Goal: Task Accomplishment & Management: Use online tool/utility

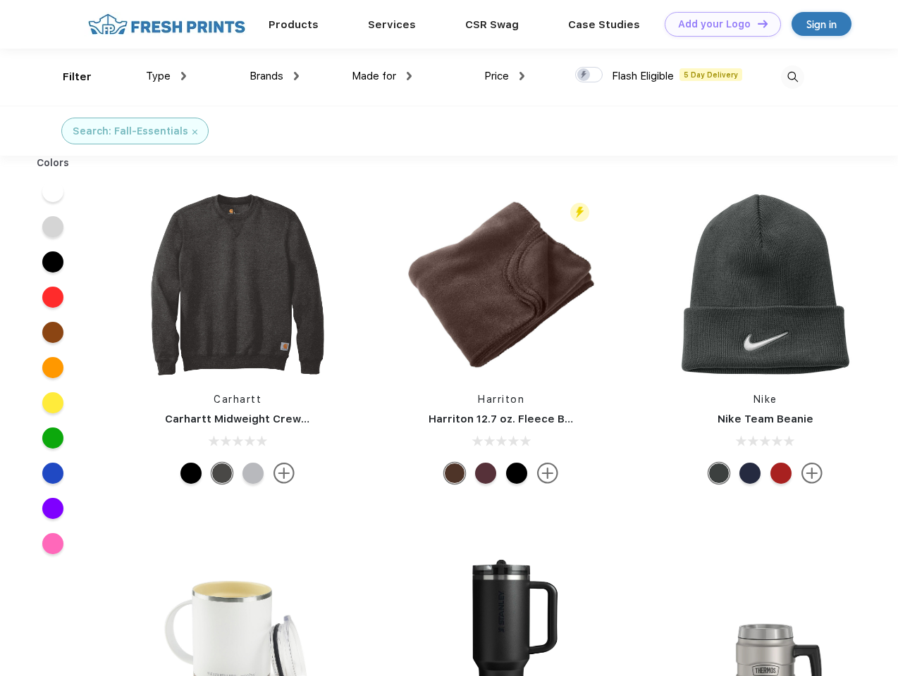
scroll to position [1, 0]
click at [717, 24] on link "Add your Logo Design Tool" at bounding box center [722, 24] width 116 height 25
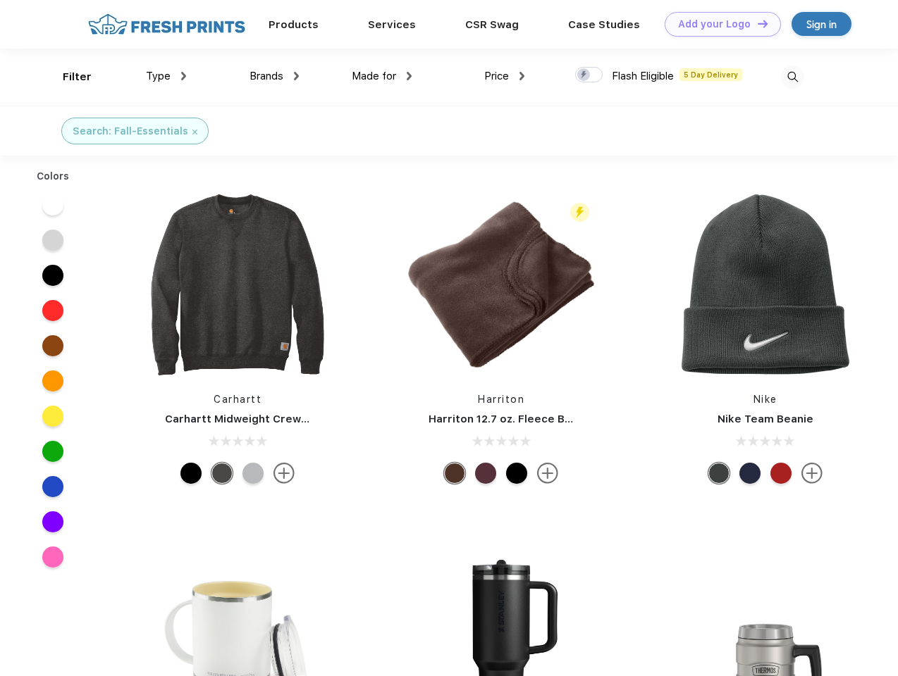
click at [0, 0] on div "Design Tool" at bounding box center [0, 0] width 0 height 0
click at [756, 23] on link "Add your Logo Design Tool" at bounding box center [722, 24] width 116 height 25
click at [68, 77] on div "Filter" at bounding box center [77, 77] width 29 height 16
click at [166, 76] on span "Type" at bounding box center [158, 76] width 25 height 13
click at [274, 76] on span "Brands" at bounding box center [266, 76] width 34 height 13
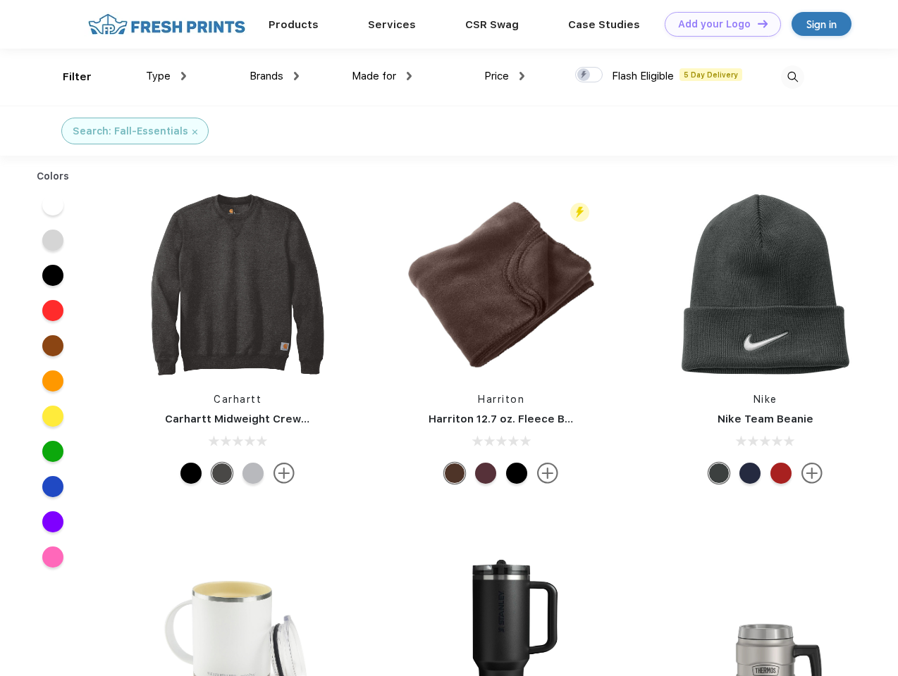
click at [382, 76] on span "Made for" at bounding box center [374, 76] width 44 height 13
click at [504, 76] on span "Price" at bounding box center [496, 76] width 25 height 13
click at [589, 75] on div at bounding box center [588, 75] width 27 height 16
click at [584, 75] on input "checkbox" at bounding box center [579, 70] width 9 height 9
click at [792, 77] on img at bounding box center [792, 77] width 23 height 23
